Goal: Task Accomplishment & Management: Use online tool/utility

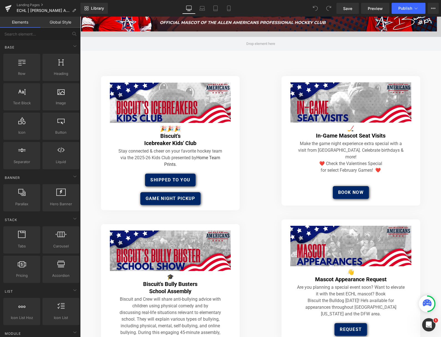
scroll to position [88, 0]
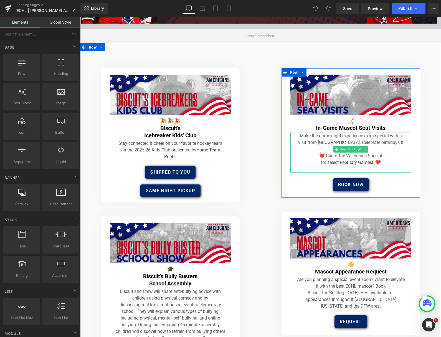
click at [382, 156] on p "Make the game night experience extra special with a visit from [GEOGRAPHIC_DATA…" at bounding box center [351, 148] width 110 height 33
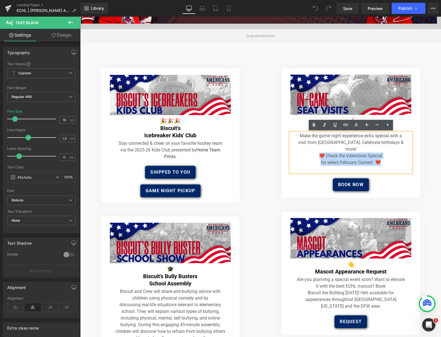
drag, startPoint x: 379, startPoint y: 155, endPoint x: 318, endPoint y: 148, distance: 61.2
click at [317, 148] on p "Make the game night experience extra special with a visit from [GEOGRAPHIC_DATA…" at bounding box center [351, 148] width 110 height 33
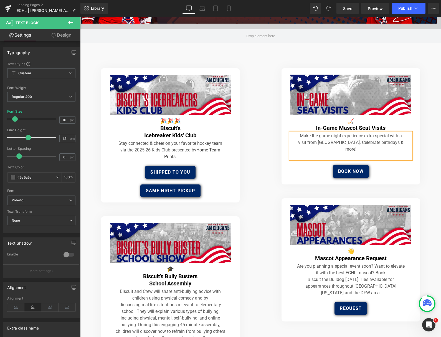
click at [273, 168] on div "Image 🏒 In-Game Mascot Seat Visits Heading Make the game night experience extra…" at bounding box center [351, 201] width 180 height 267
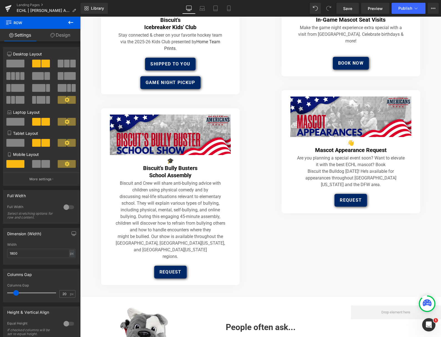
scroll to position [197, 0]
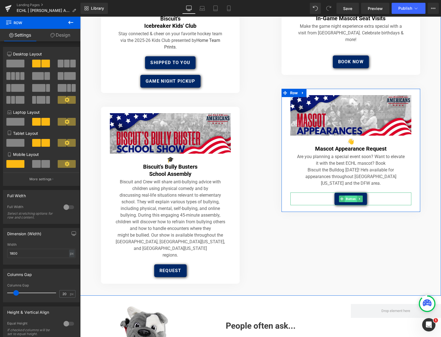
click at [353, 195] on span "Button" at bounding box center [351, 198] width 12 height 7
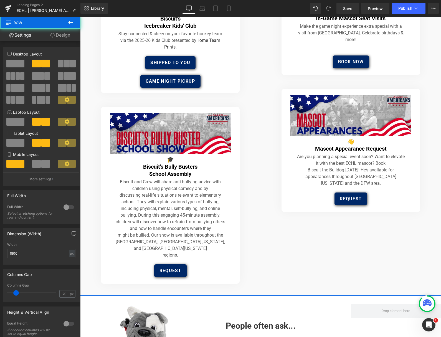
drag, startPoint x: 266, startPoint y: 108, endPoint x: 271, endPoint y: 104, distance: 6.3
click at [267, 107] on div "Image 🏒 In-Game Mascot Seat Visits Heading Make the game night experience extra…" at bounding box center [351, 92] width 180 height 267
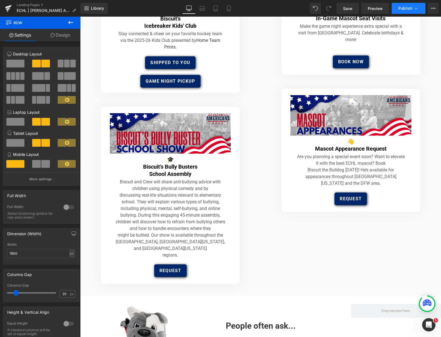
click at [404, 10] on span "Publish" at bounding box center [405, 8] width 14 height 4
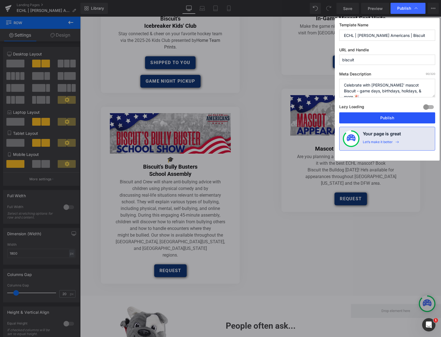
click at [386, 118] on button "Publish" at bounding box center [387, 117] width 96 height 11
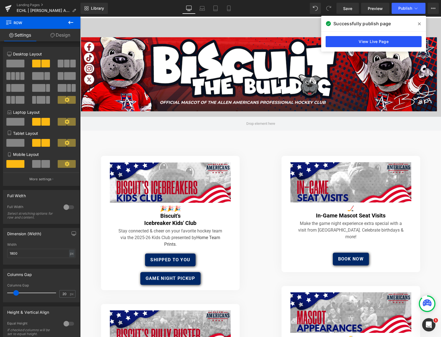
click at [370, 44] on link "View Live Page" at bounding box center [373, 41] width 96 height 11
